Goal: Task Accomplishment & Management: Manage account settings

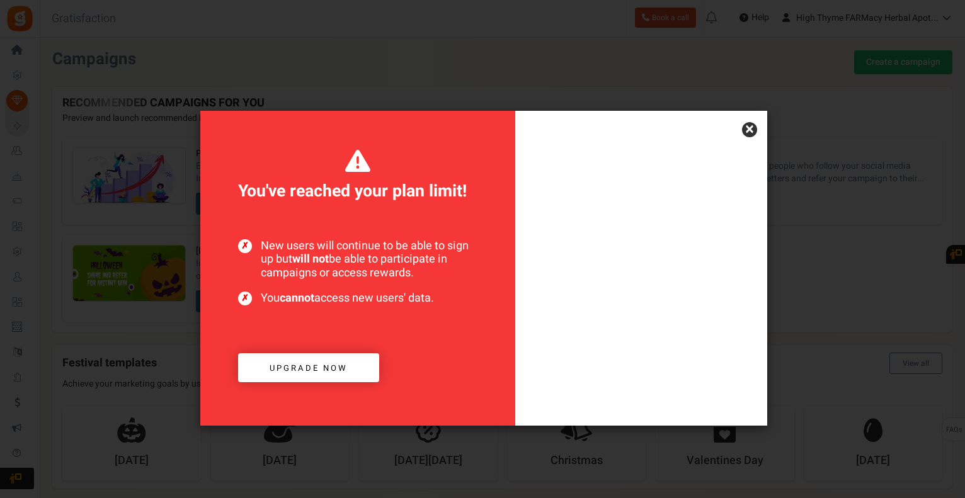
click at [748, 125] on link "×" at bounding box center [749, 129] width 15 height 15
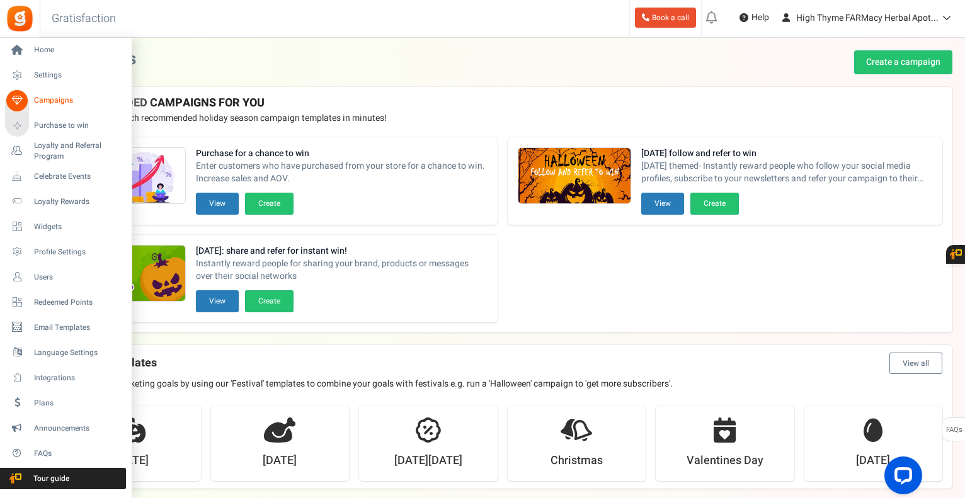
click at [52, 98] on span "Campaigns" at bounding box center [78, 100] width 88 height 11
click at [43, 47] on span "Home" at bounding box center [78, 50] width 88 height 11
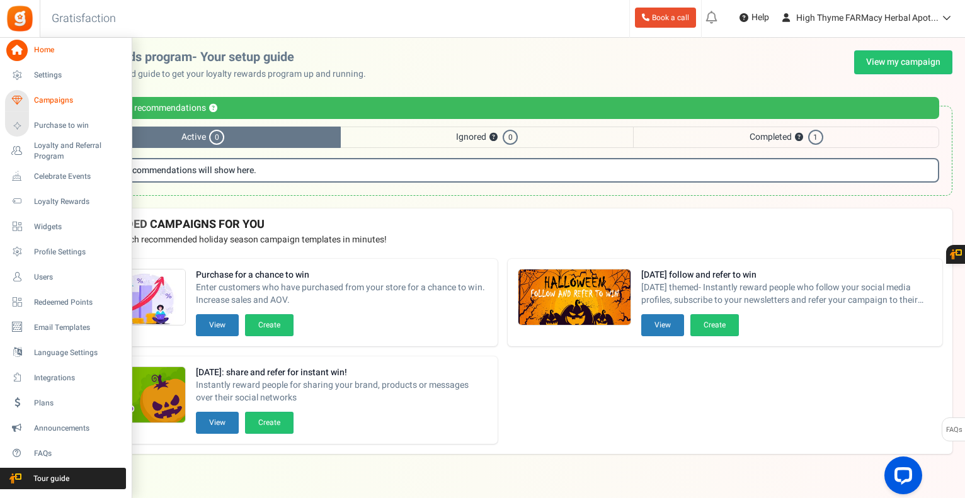
click at [59, 96] on span "Campaigns" at bounding box center [78, 100] width 88 height 11
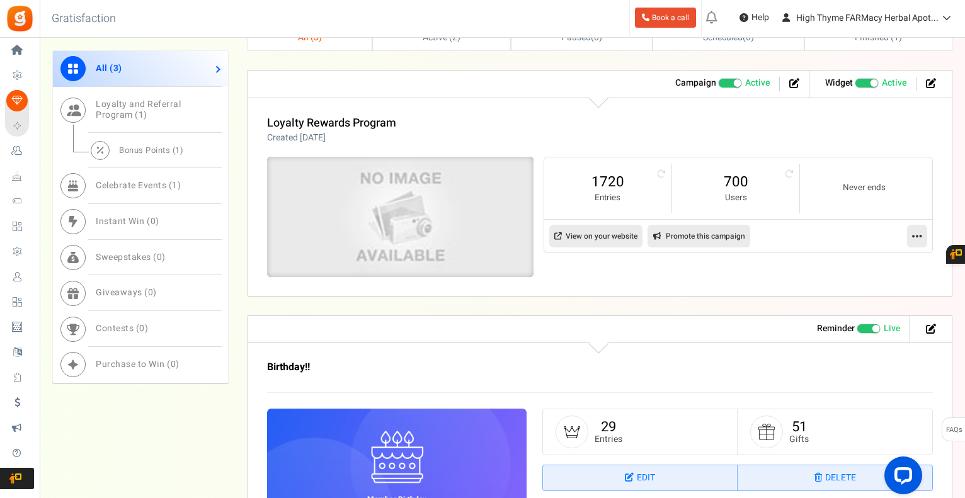
scroll to position [441, 0]
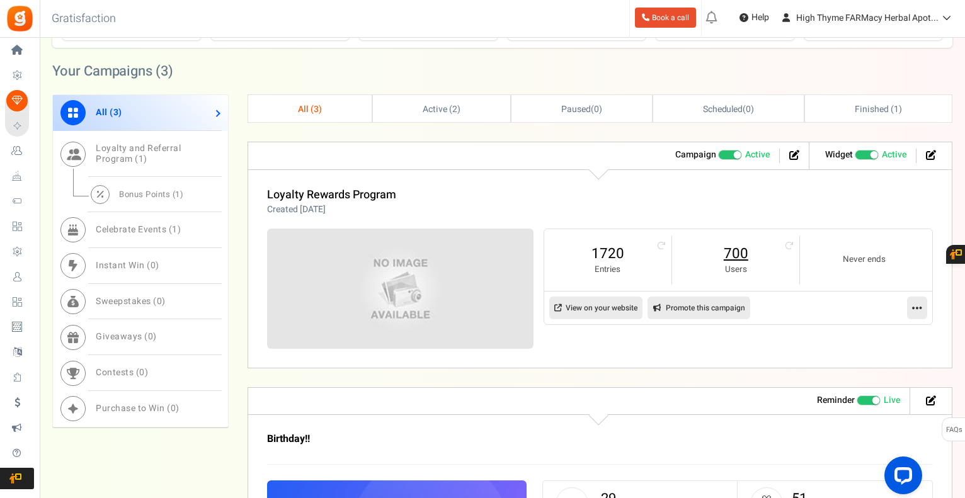
click at [740, 252] on link "700" at bounding box center [736, 254] width 102 height 20
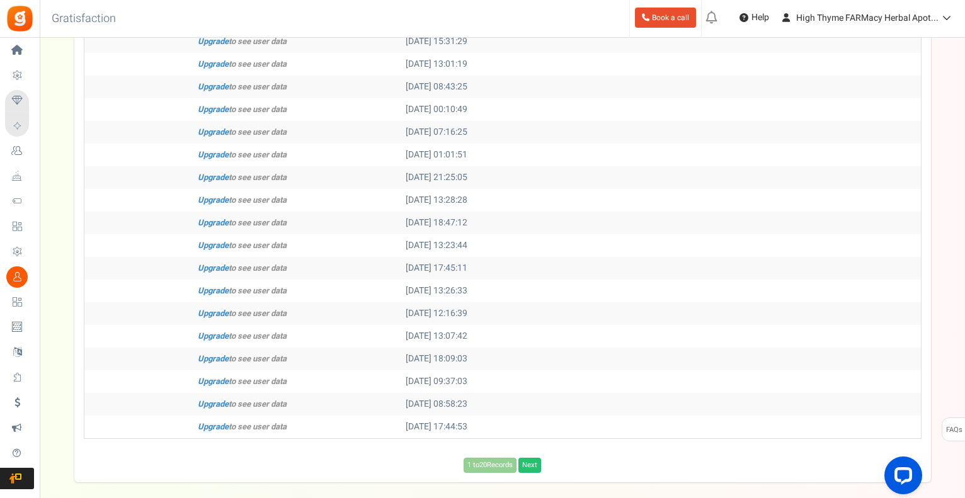
scroll to position [365, 0]
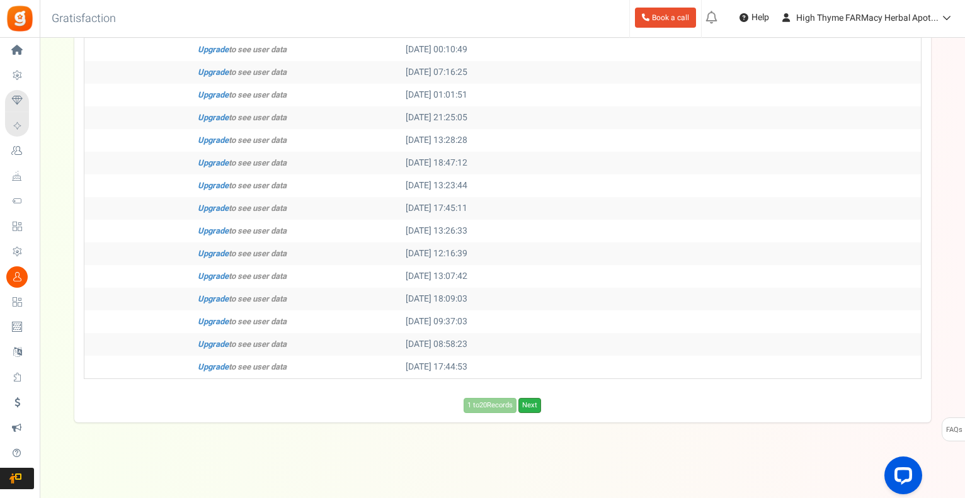
click at [534, 402] on link "Next" at bounding box center [530, 405] width 23 height 15
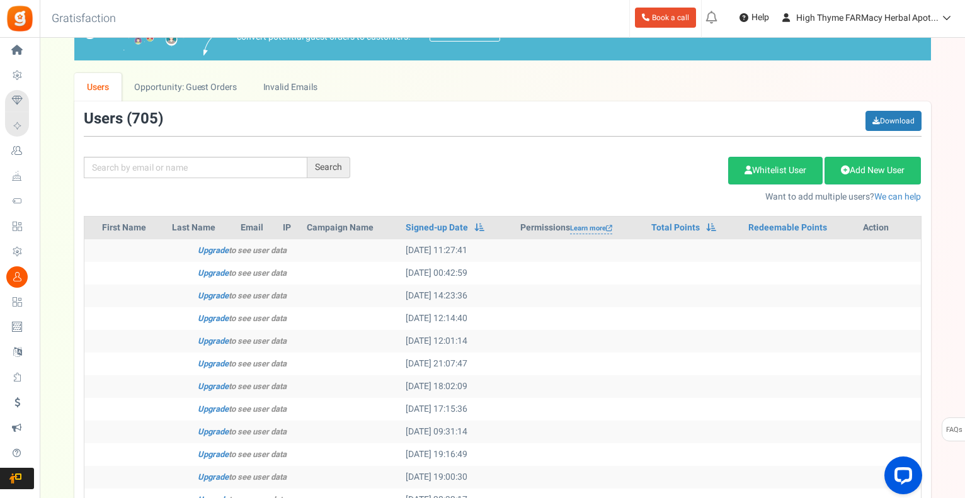
scroll to position [302, 0]
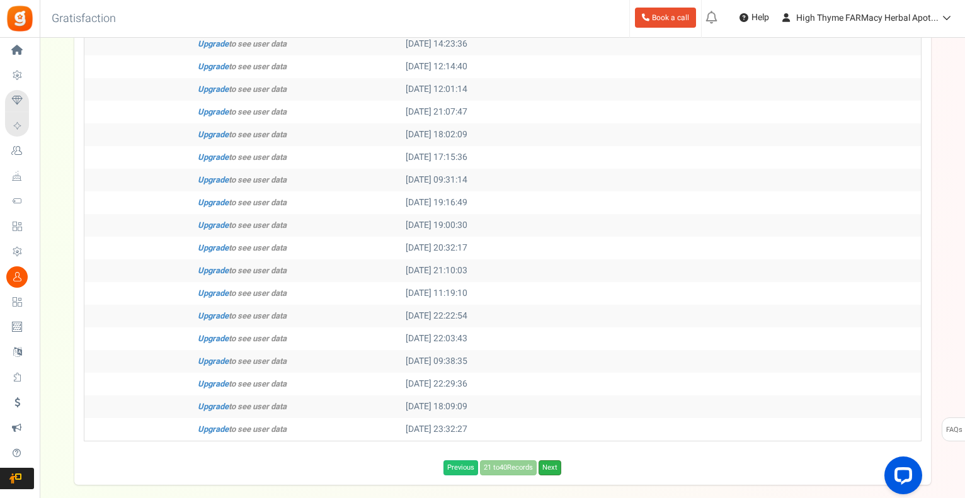
click at [553, 467] on link "Next" at bounding box center [550, 468] width 23 height 15
click at [553, 467] on link "Next" at bounding box center [552, 468] width 23 height 15
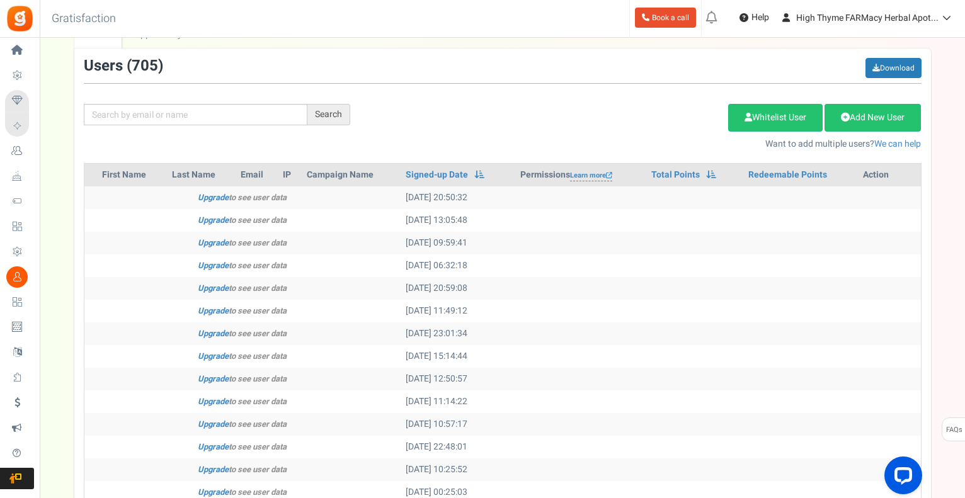
scroll to position [0, 0]
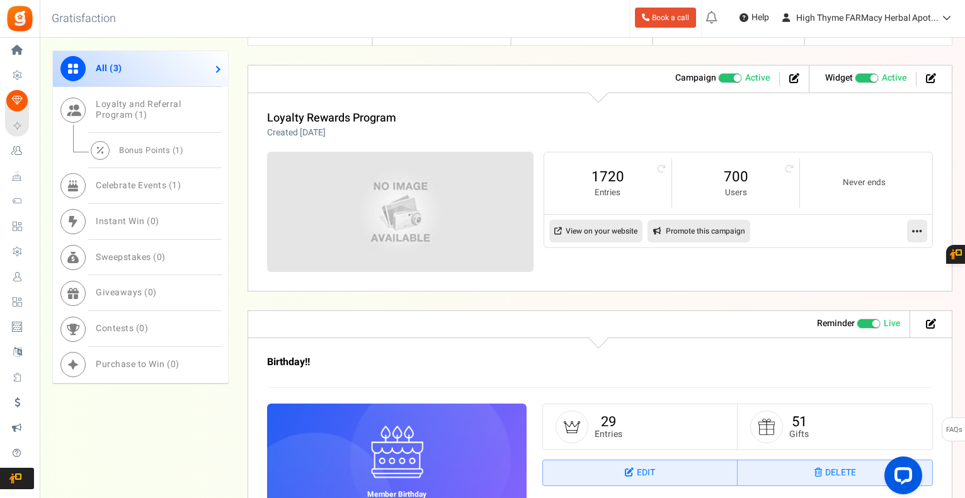
scroll to position [441, 0]
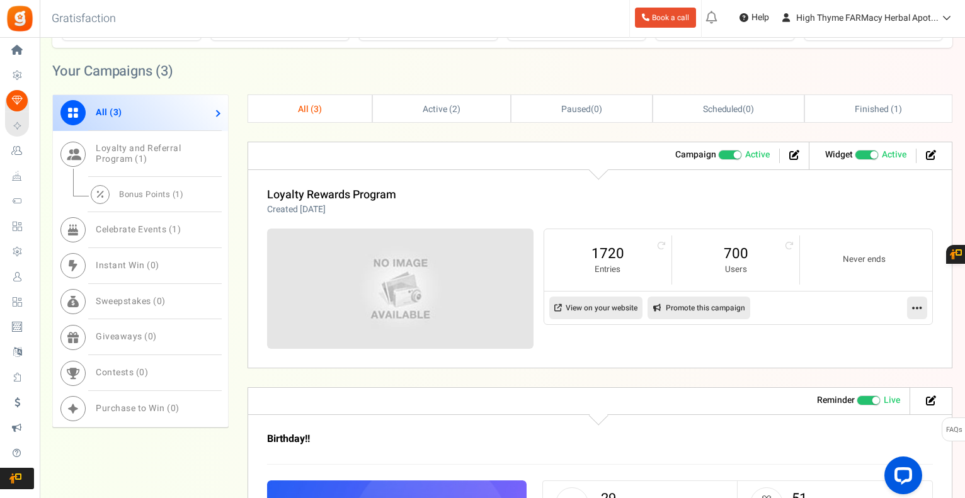
click at [868, 154] on span "Recommended: TURN ON" at bounding box center [867, 155] width 24 height 10
click at [855, 154] on input "Recommended: TURN ON Active Paused" at bounding box center [855, 155] width 0 height 8
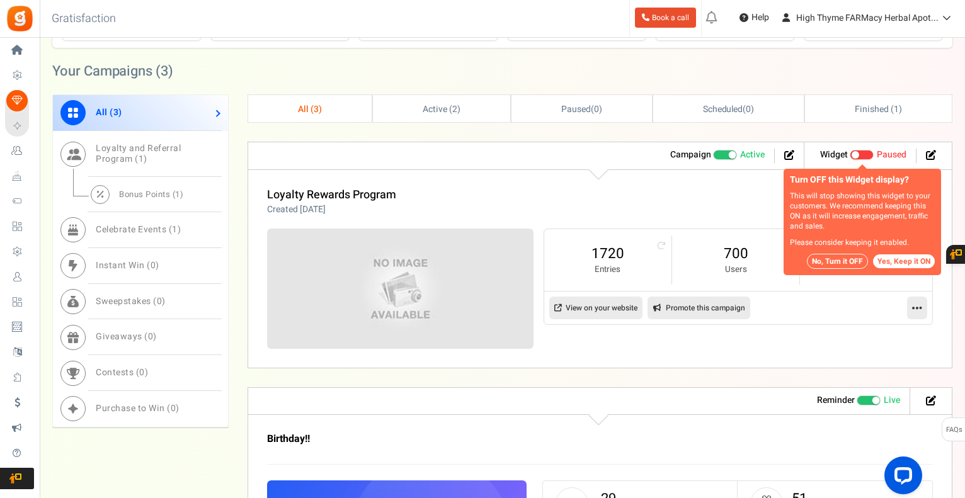
click at [833, 262] on button "No, Turn it OFF" at bounding box center [837, 261] width 61 height 15
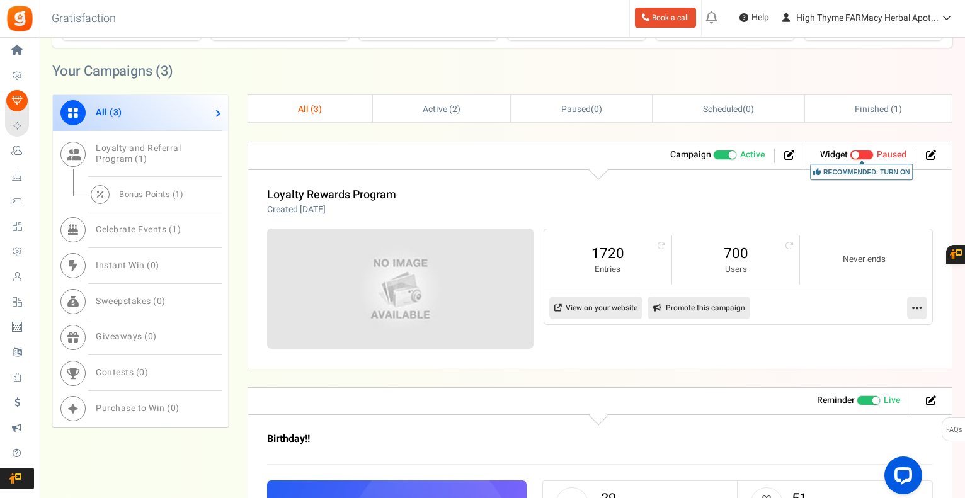
click at [730, 153] on span at bounding box center [733, 155] width 8 height 8
click at [713, 153] on input "Active Paused" at bounding box center [713, 155] width 0 height 8
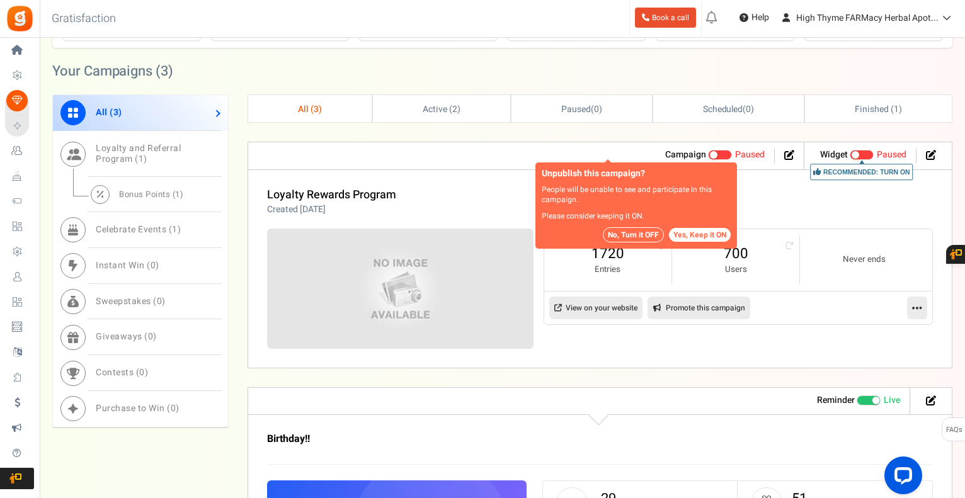
click at [625, 231] on button "No, Turn it OFF" at bounding box center [633, 235] width 61 height 15
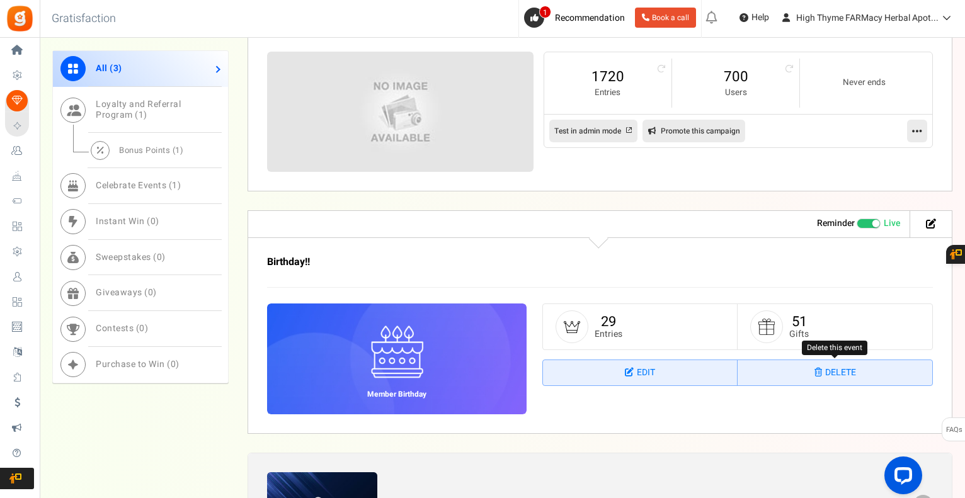
scroll to position [693, 0]
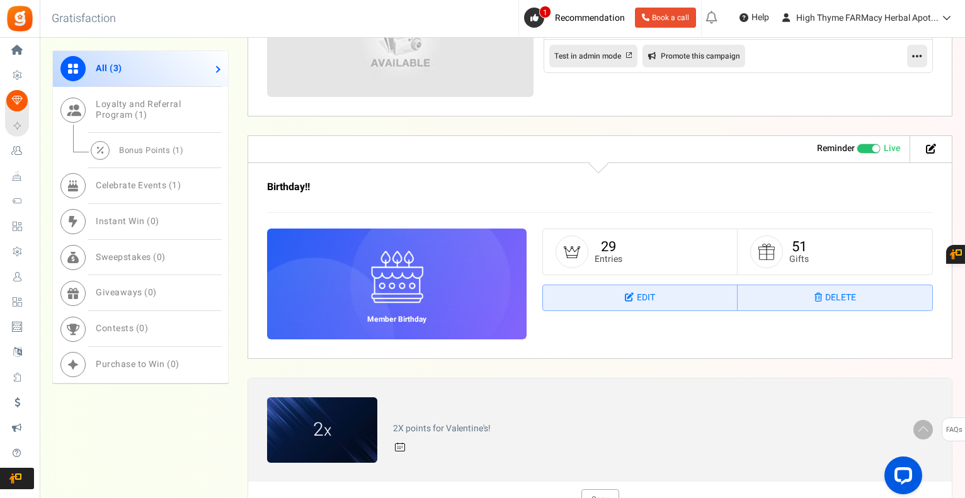
click at [872, 144] on span at bounding box center [869, 149] width 24 height 10
click at [857, 145] on input "Live Paused" at bounding box center [857, 149] width 0 height 8
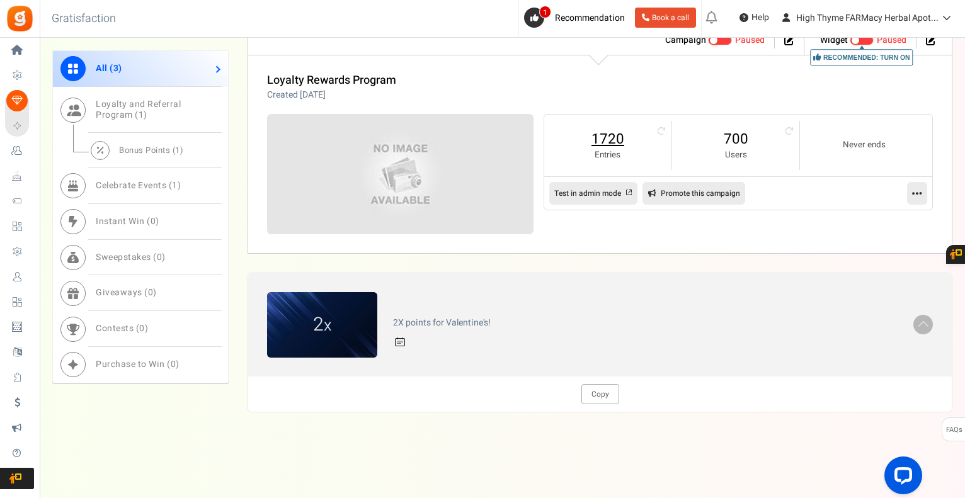
scroll to position [367, 0]
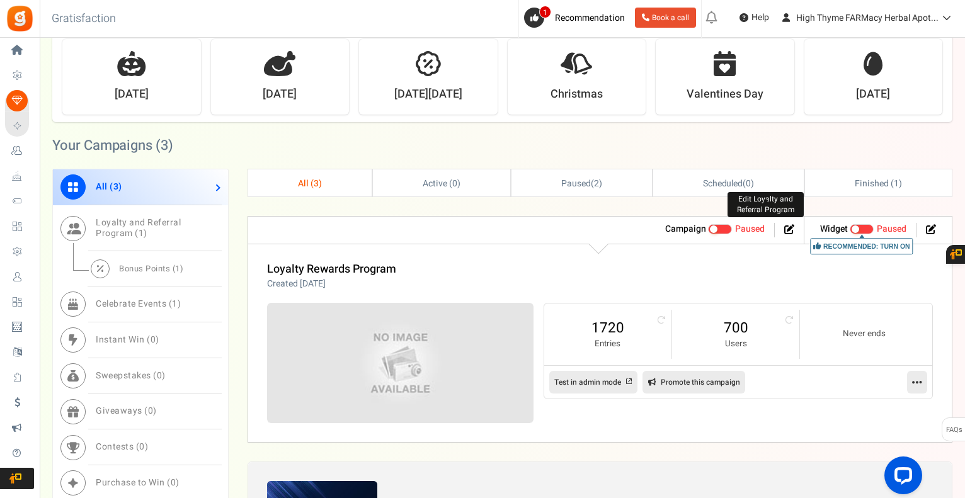
click at [792, 225] on icon at bounding box center [790, 229] width 10 height 10
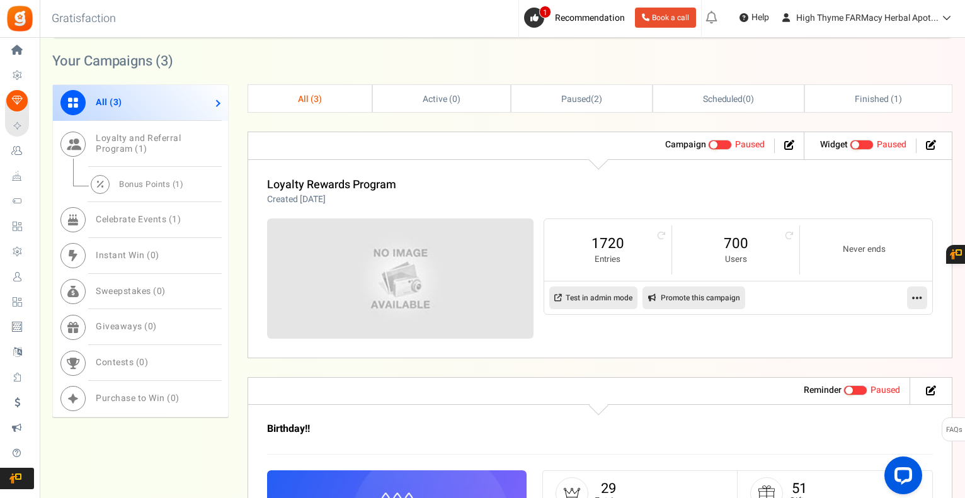
scroll to position [504, 0]
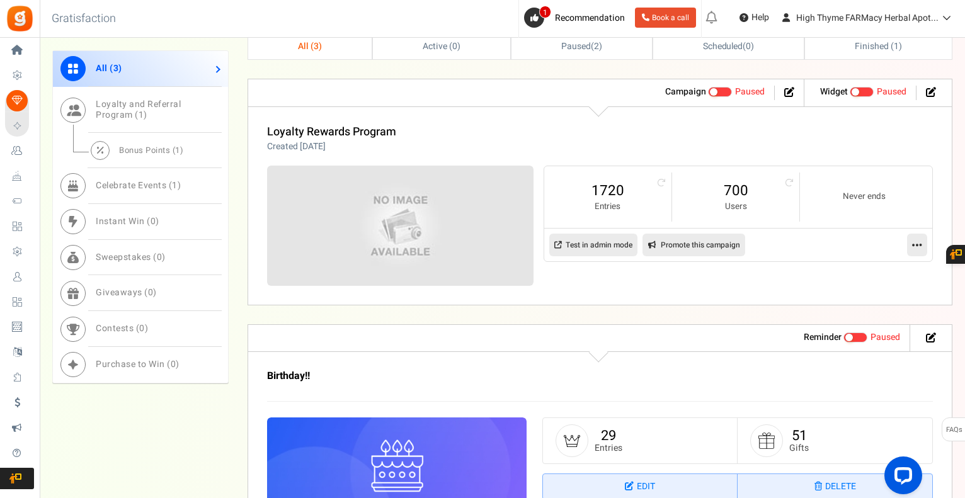
click at [918, 239] on icon at bounding box center [918, 244] width 10 height 11
click at [853, 302] on link "Analytics" at bounding box center [877, 298] width 93 height 23
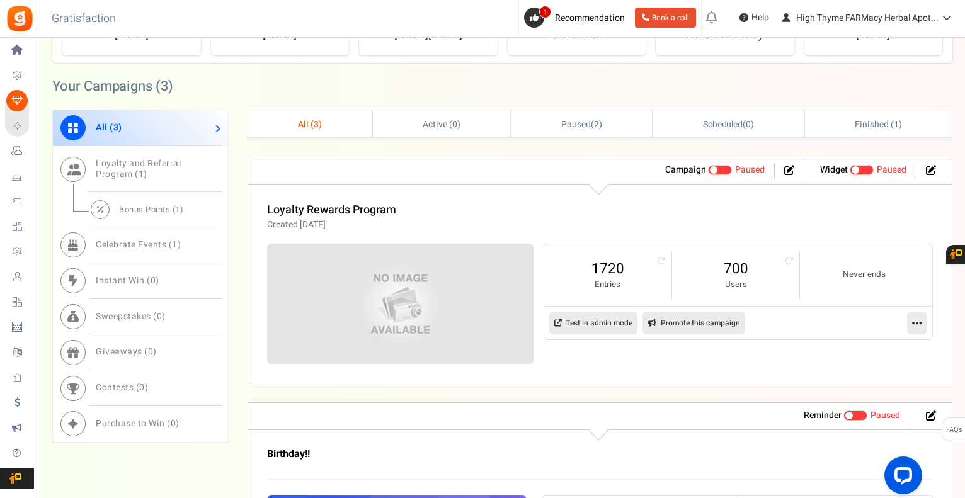
scroll to position [504, 0]
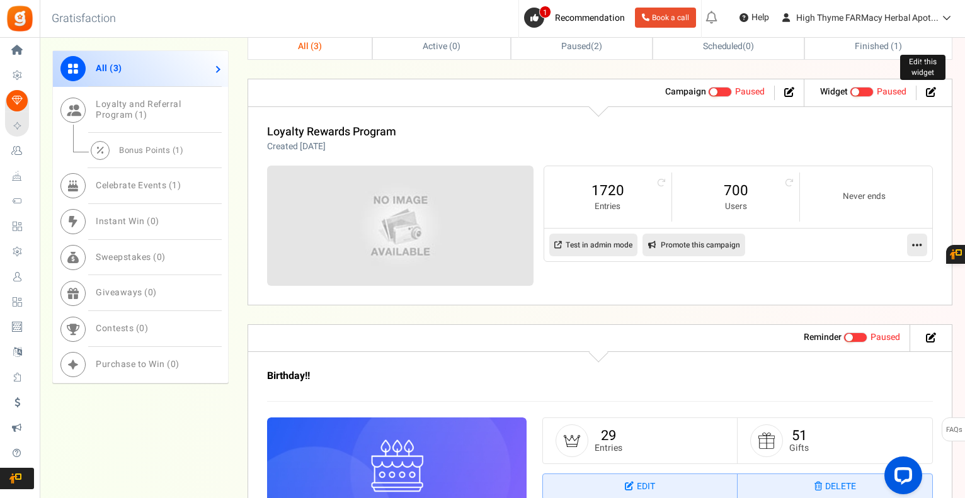
click at [930, 90] on icon at bounding box center [931, 92] width 10 height 10
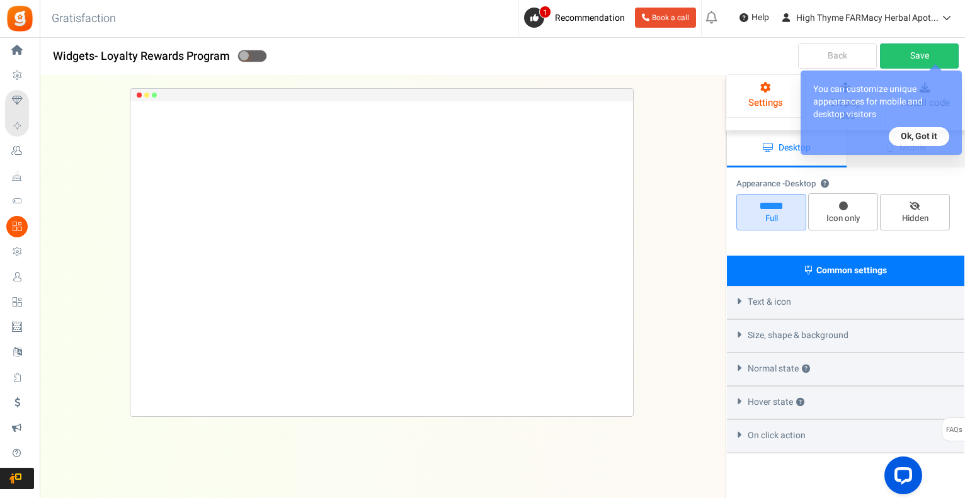
radio input "true"
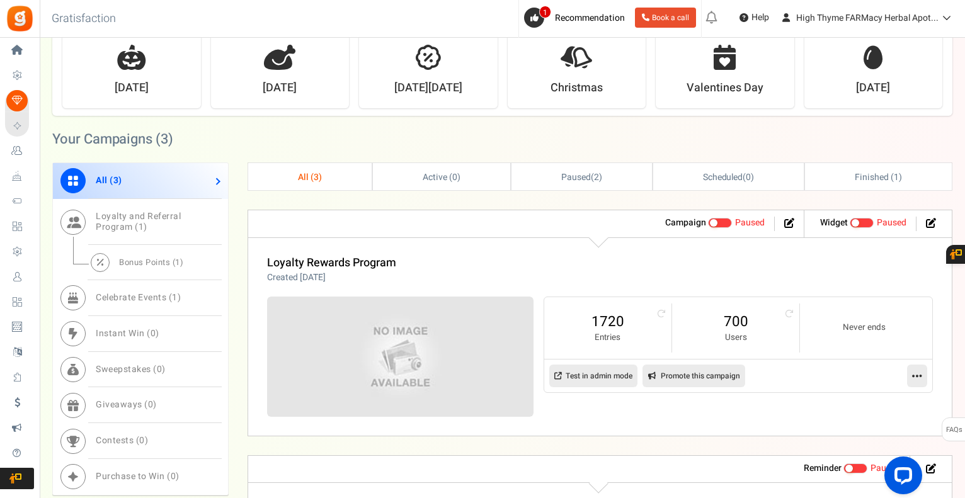
scroll to position [504, 0]
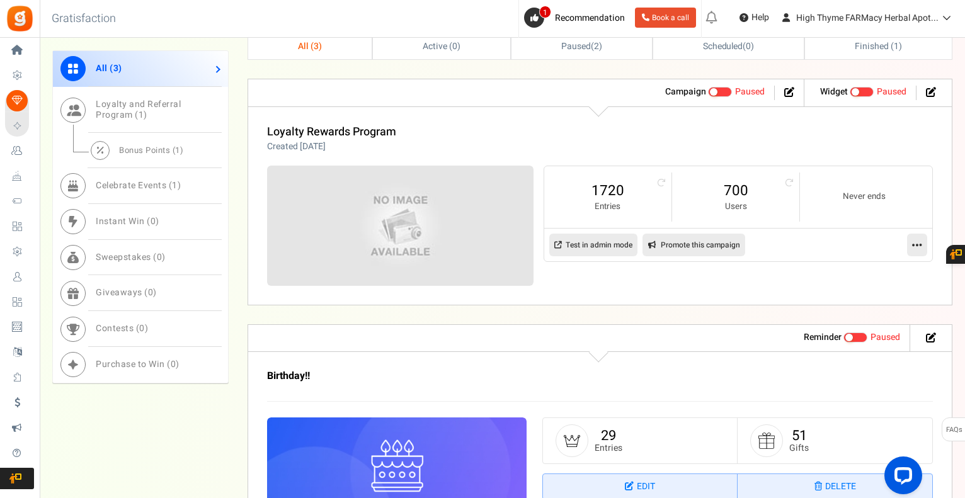
click at [919, 243] on icon at bounding box center [918, 244] width 10 height 11
click at [855, 272] on link "Edit" at bounding box center [877, 275] width 93 height 23
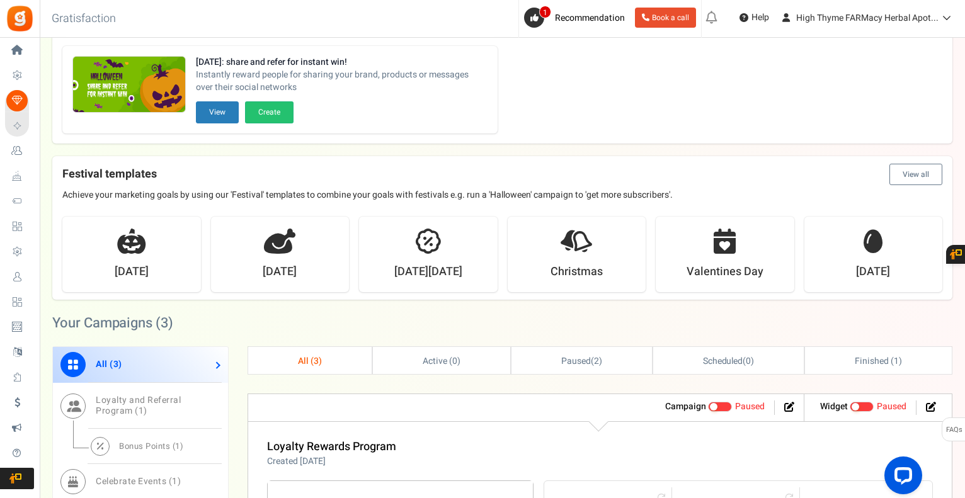
scroll to position [378, 0]
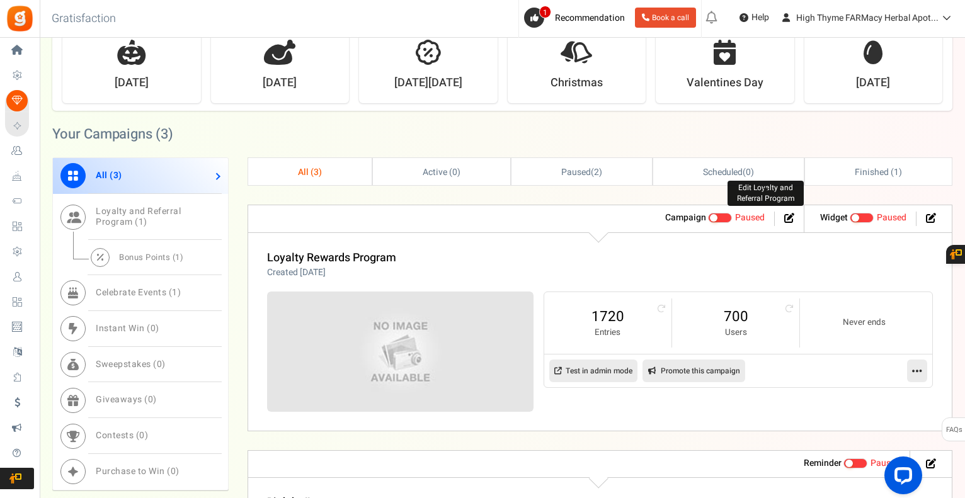
click at [788, 217] on icon at bounding box center [790, 218] width 10 height 10
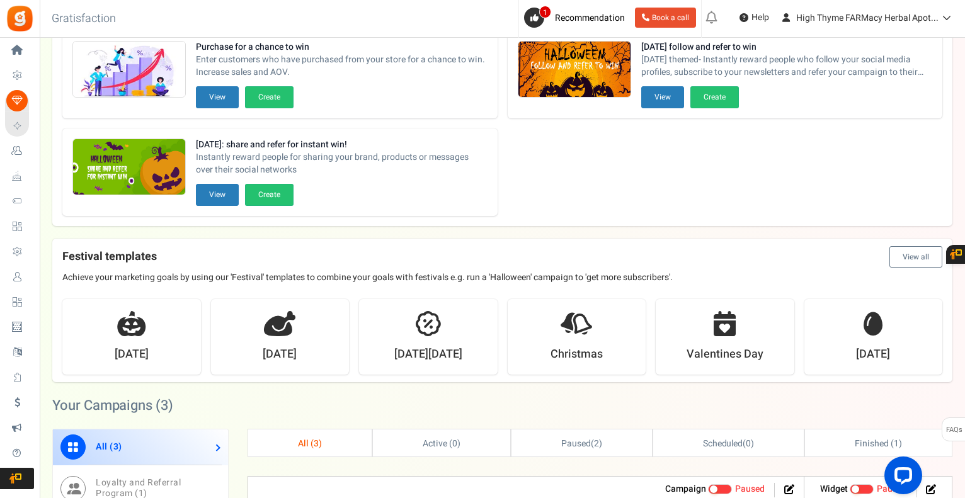
scroll to position [189, 0]
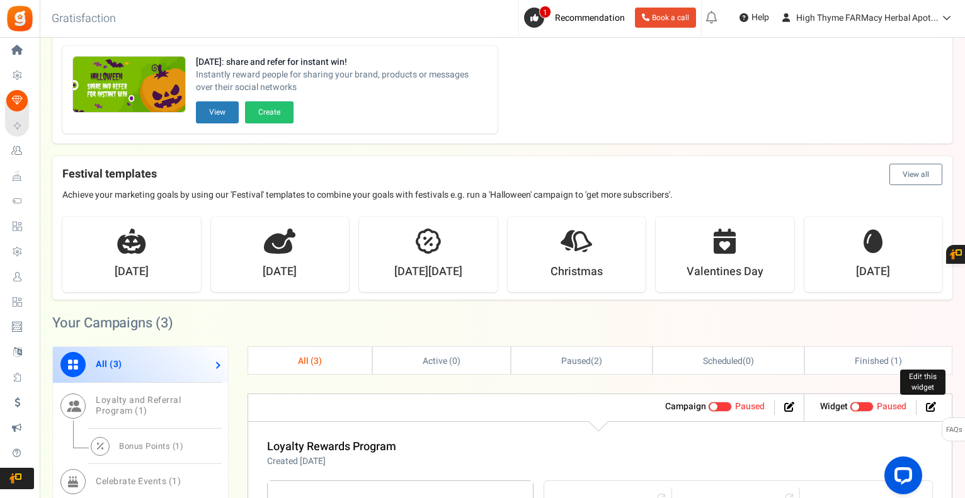
click at [932, 406] on icon at bounding box center [931, 407] width 10 height 10
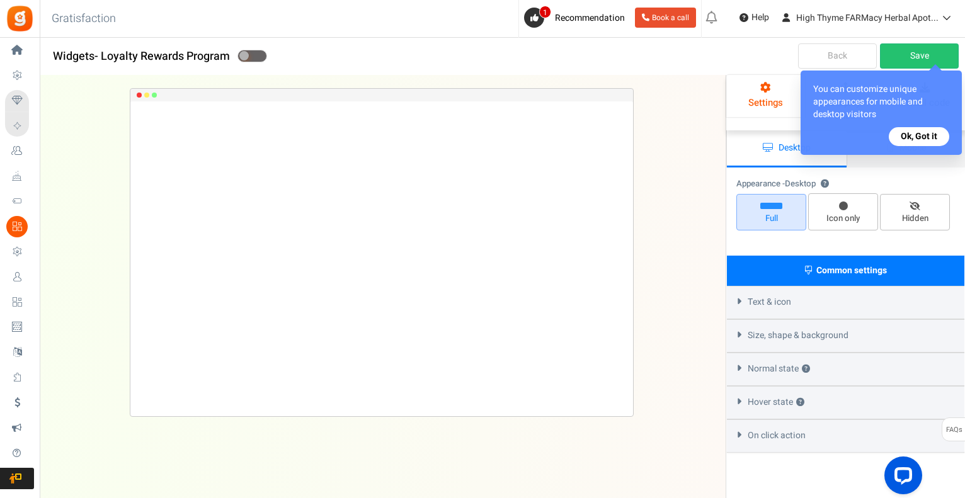
radio input "true"
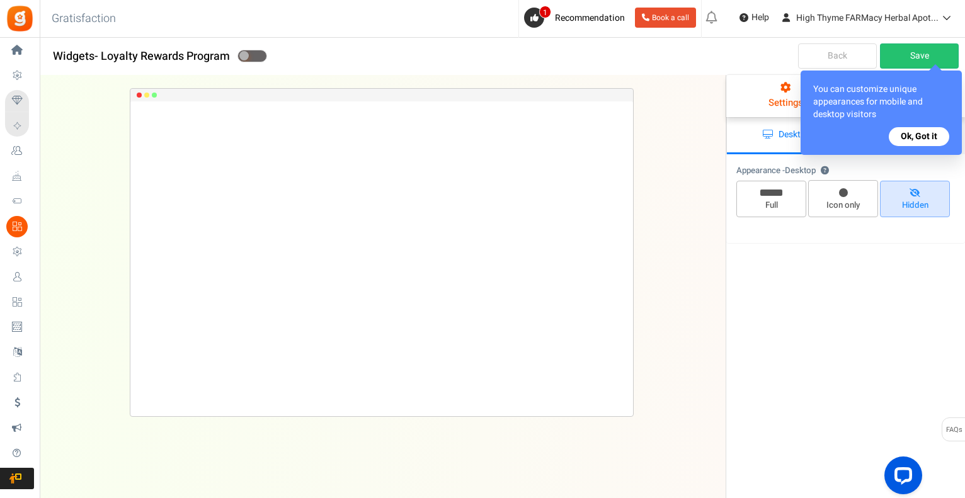
click at [921, 137] on button "Ok, Got it" at bounding box center [919, 136] width 60 height 19
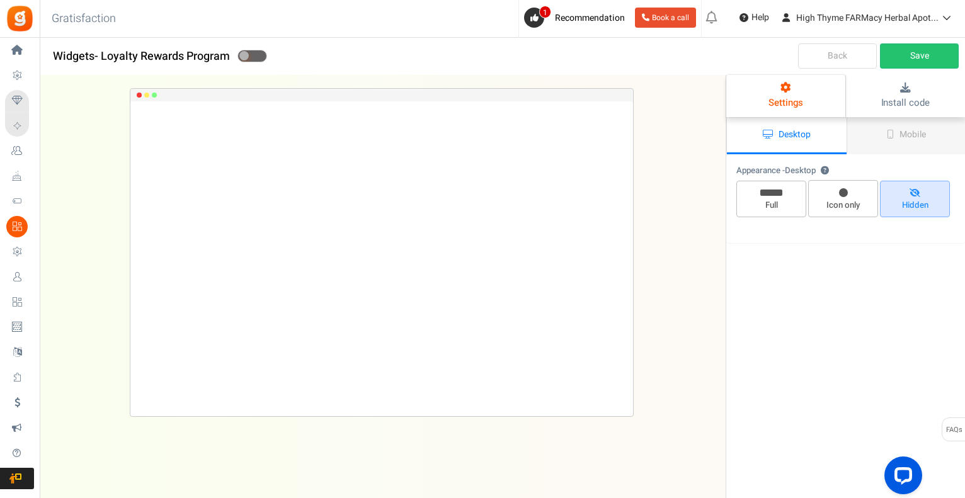
click at [786, 94] on link "Settings" at bounding box center [786, 96] width 119 height 42
click at [915, 138] on span "Mobile" at bounding box center [913, 134] width 26 height 13
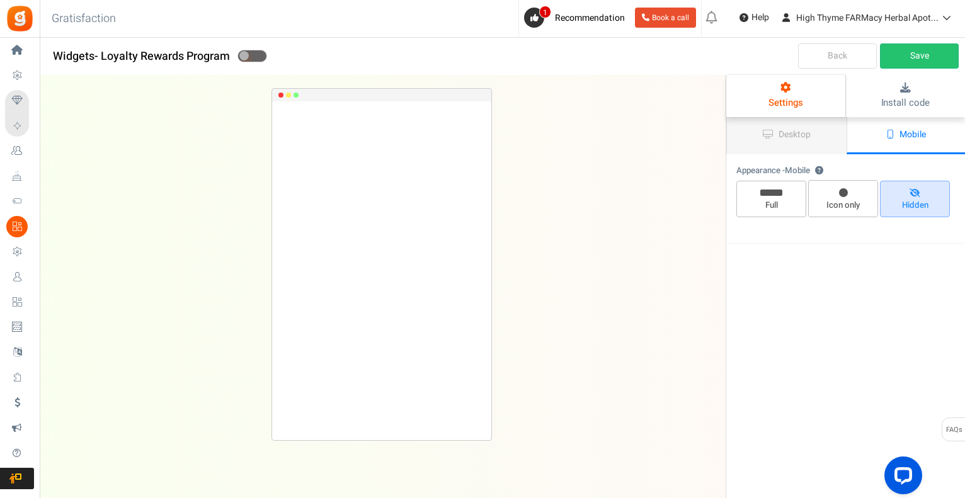
click at [776, 93] on link "Settings" at bounding box center [786, 96] width 119 height 42
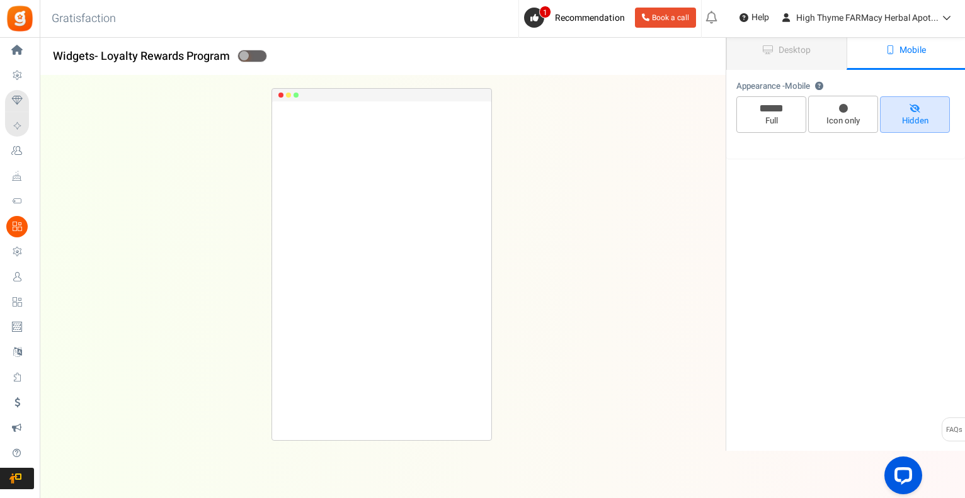
scroll to position [101, 0]
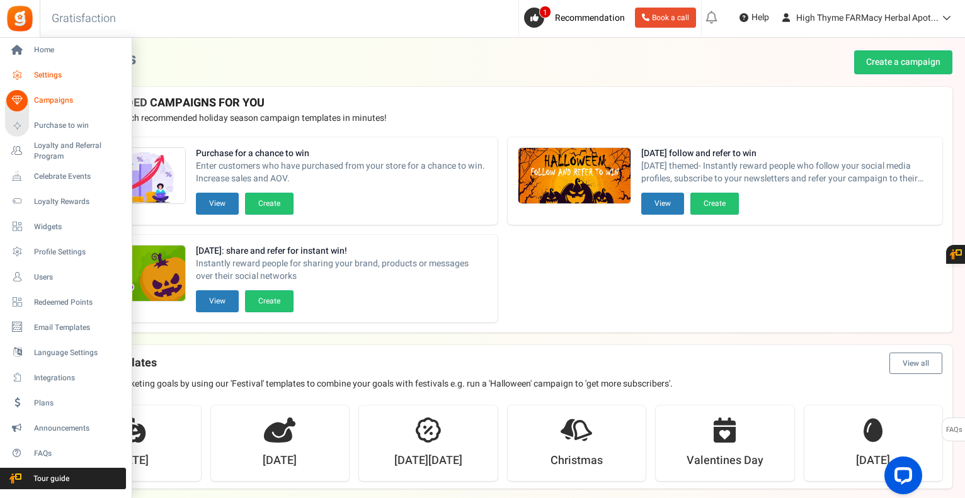
click at [45, 79] on span "Settings" at bounding box center [78, 75] width 88 height 11
click at [49, 71] on span "Settings" at bounding box center [78, 75] width 88 height 11
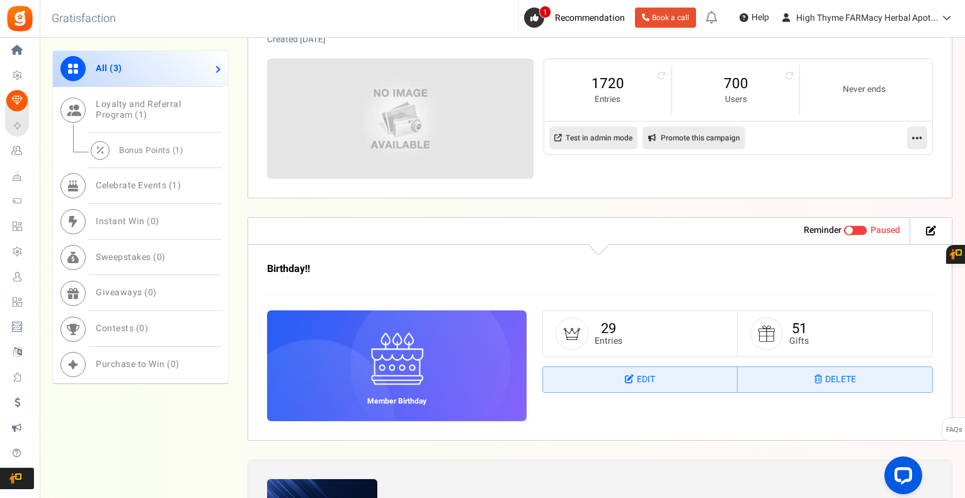
scroll to position [441, 0]
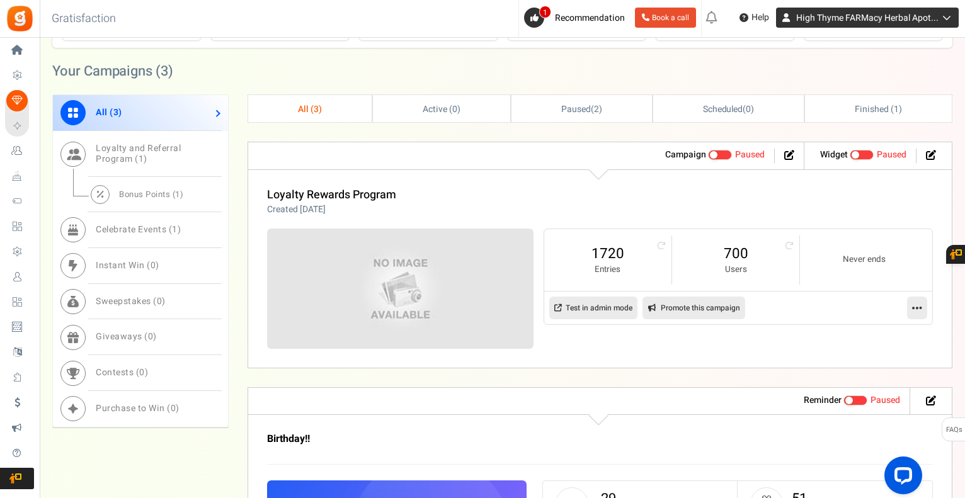
click at [875, 18] on span "High Thyme FARMacy Herbal Apot..." at bounding box center [868, 17] width 142 height 13
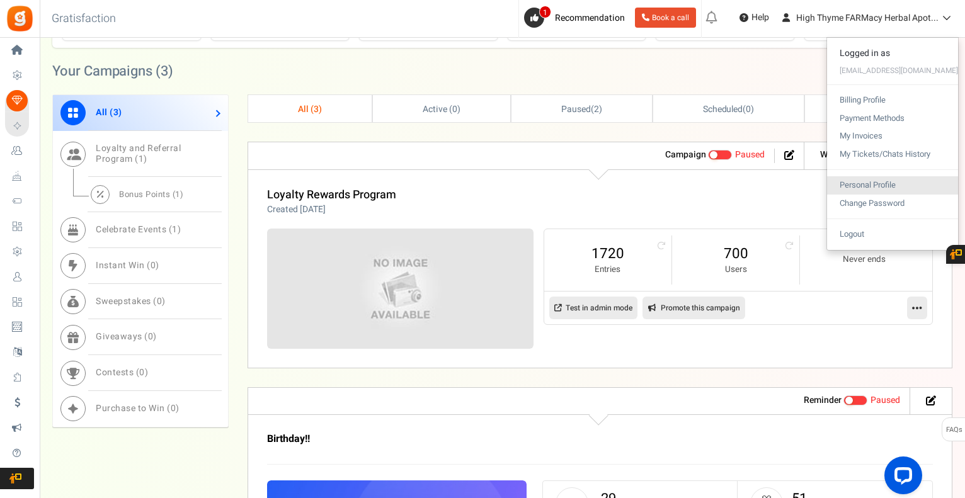
click at [870, 184] on link "Personal Profile" at bounding box center [892, 185] width 131 height 18
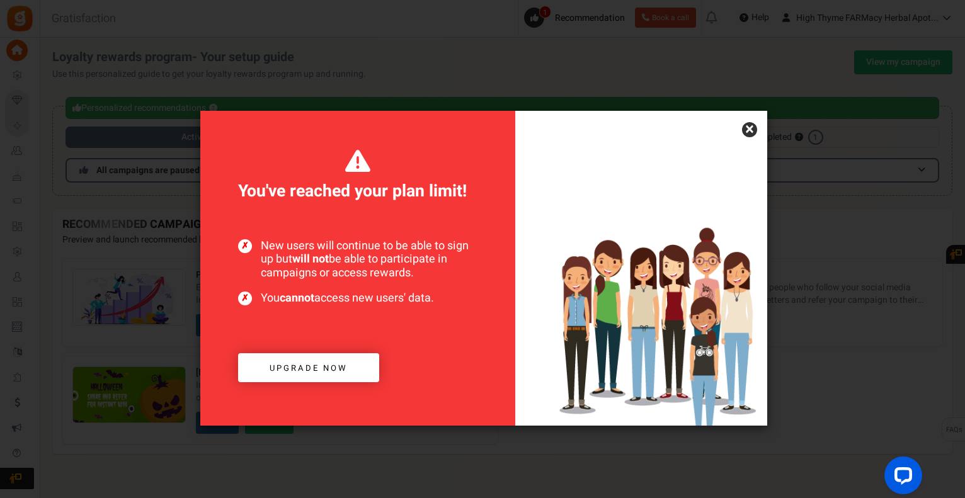
click at [749, 127] on link "×" at bounding box center [749, 129] width 15 height 15
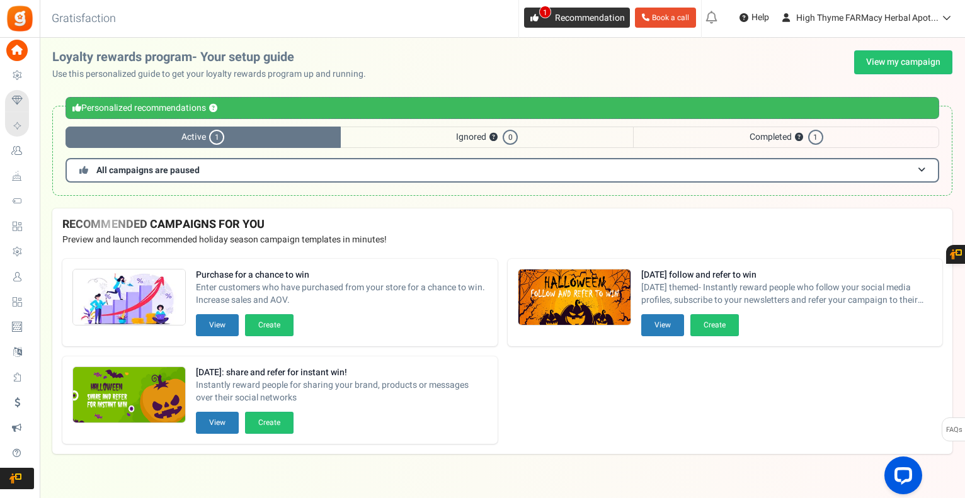
click at [548, 12] on span "1" at bounding box center [545, 12] width 12 height 13
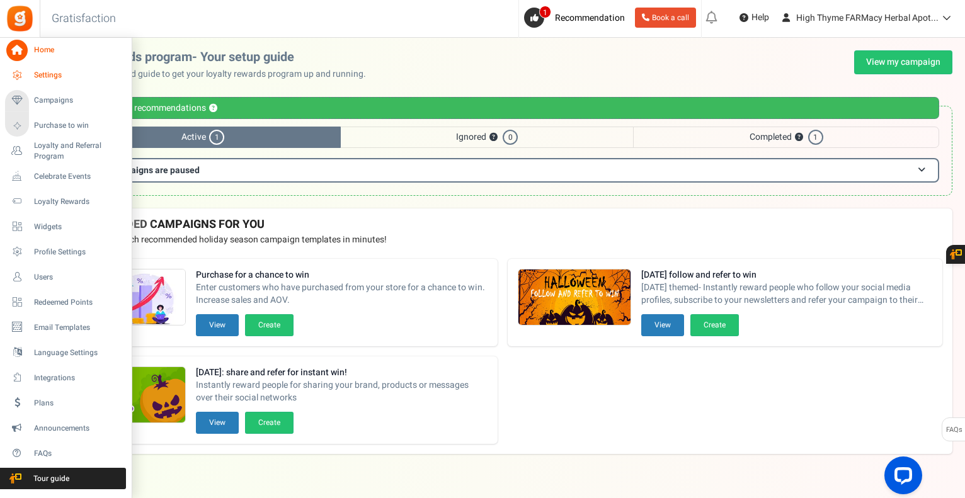
click at [42, 71] on span "Settings" at bounding box center [78, 75] width 88 height 11
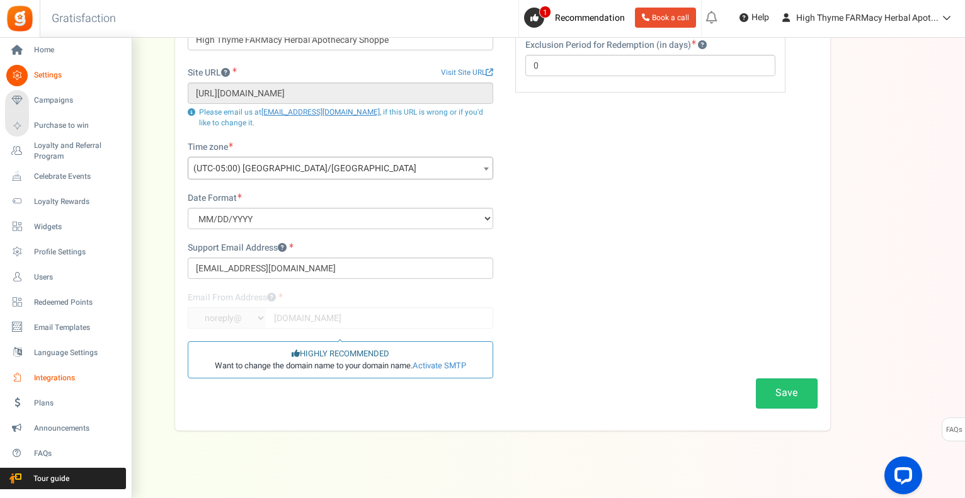
scroll to position [129, 0]
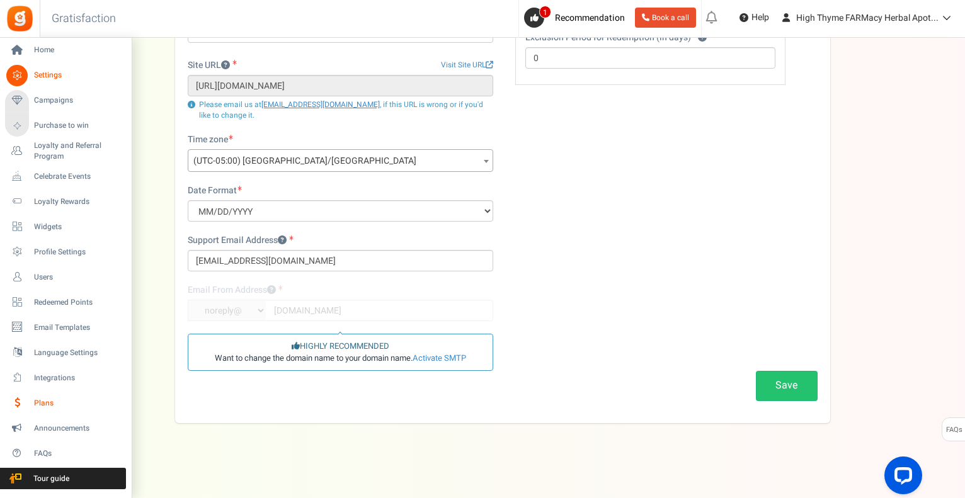
click at [38, 400] on span "Plans" at bounding box center [78, 403] width 88 height 11
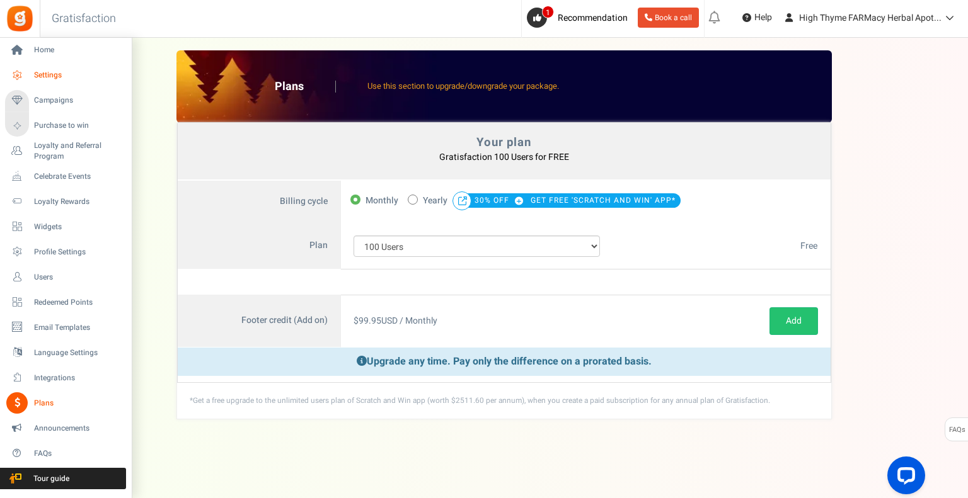
click at [42, 70] on span "Settings" at bounding box center [78, 75] width 88 height 11
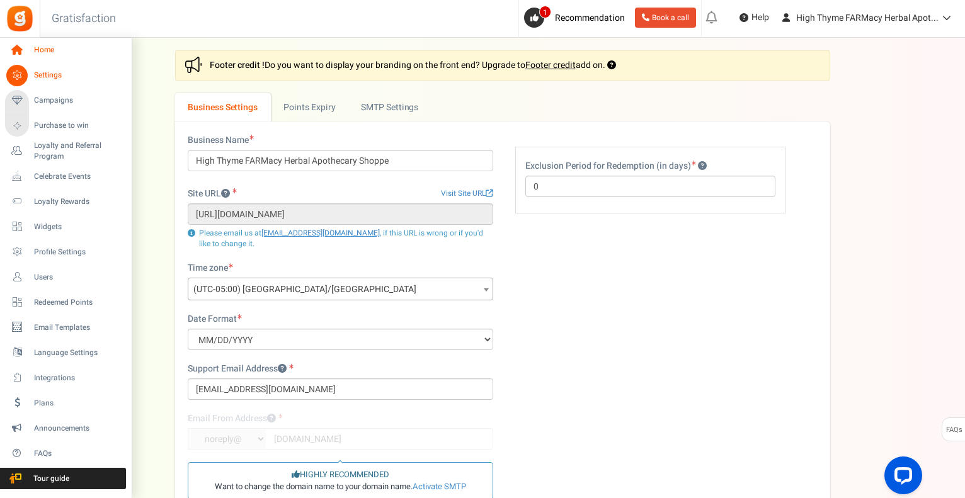
click at [39, 47] on span "Home" at bounding box center [78, 50] width 88 height 11
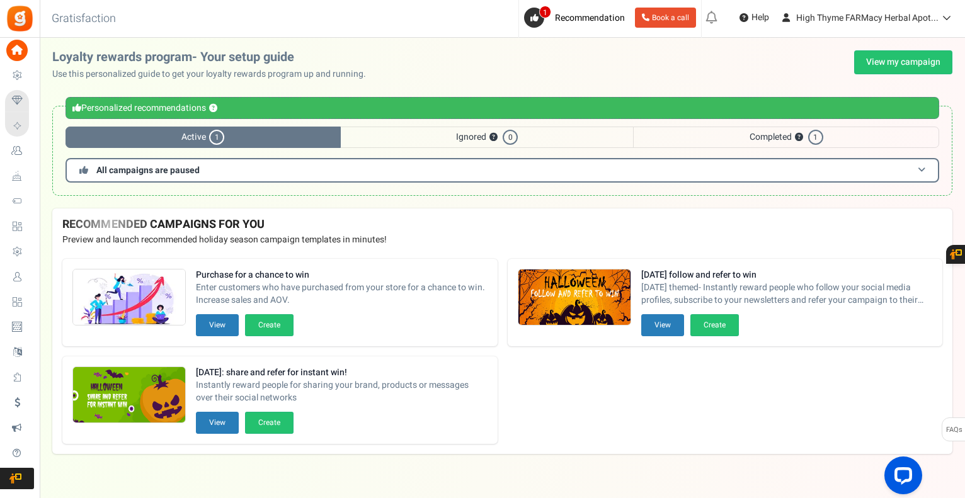
click at [931, 168] on h3 "All campaigns are paused" at bounding box center [503, 170] width 874 height 25
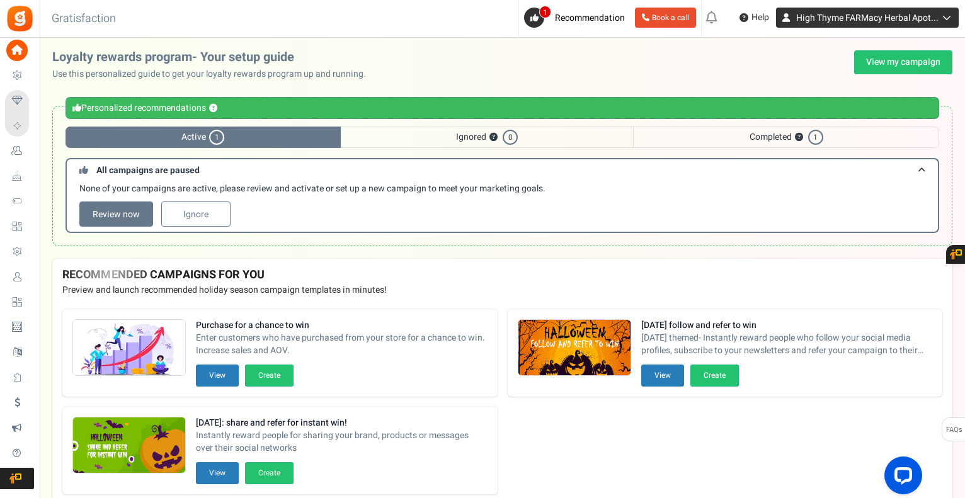
click at [885, 20] on span "High Thyme FARMacy Herbal Apot..." at bounding box center [868, 17] width 142 height 13
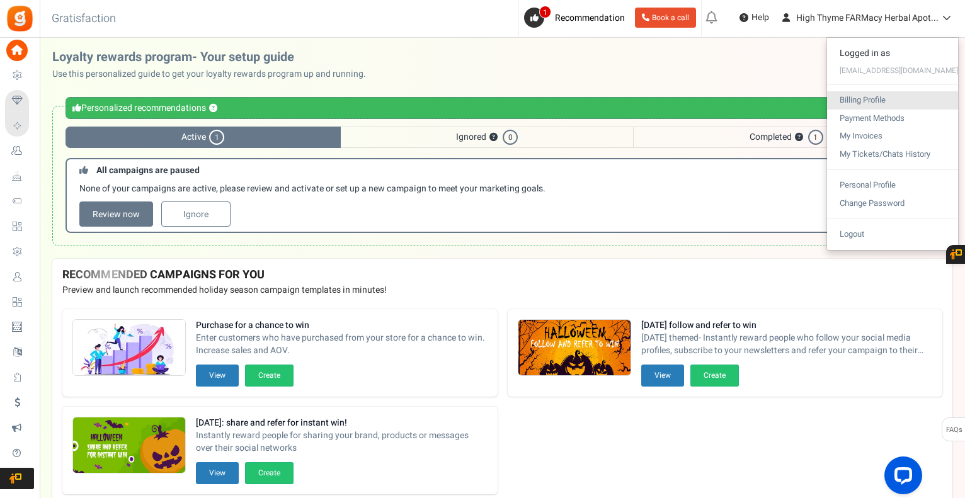
click at [855, 101] on link "Billing Profile" at bounding box center [892, 100] width 131 height 18
